Goal: Find specific page/section: Find specific page/section

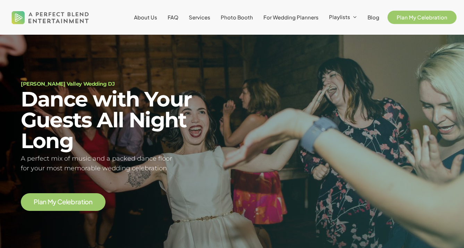
click at [412, 17] on span "Plan My Celebration" at bounding box center [422, 17] width 51 height 7
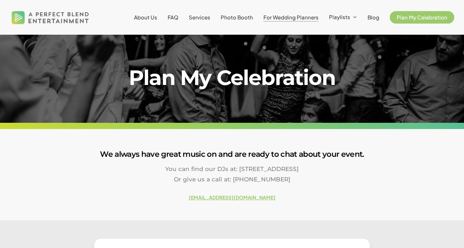
click at [295, 20] on span "For Wedding Planners" at bounding box center [290, 17] width 55 height 7
